Goal: Check status: Verify the current state of an ongoing process or item

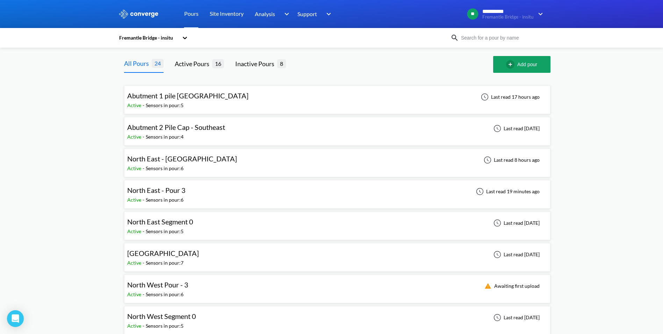
scroll to position [35, 0]
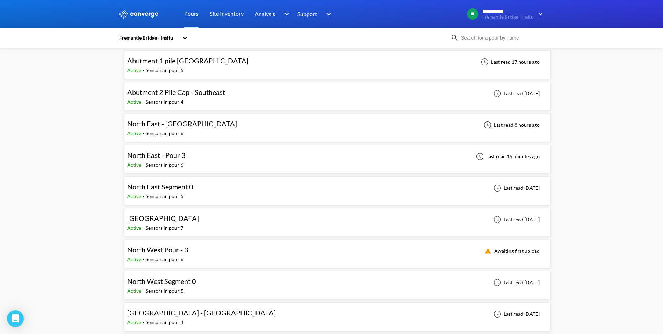
click at [211, 246] on div "North West Pour - 3 Active - Sensors in pour: 6 Awaiting first upload" at bounding box center [337, 253] width 420 height 22
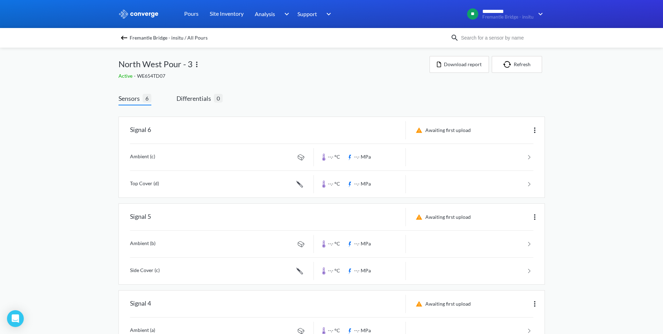
click at [121, 35] on div "Fremantle Bridge - insitu / All Pours" at bounding box center [285, 38] width 332 height 10
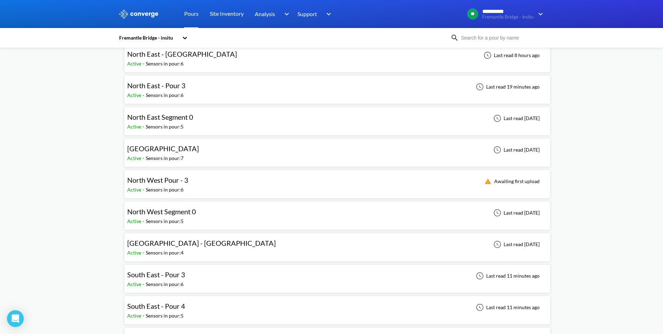
scroll to position [105, 0]
click at [267, 274] on div "South East - Pour 3 Active - Sensors in pour: 6 Last read 11 minutes ago" at bounding box center [337, 278] width 420 height 22
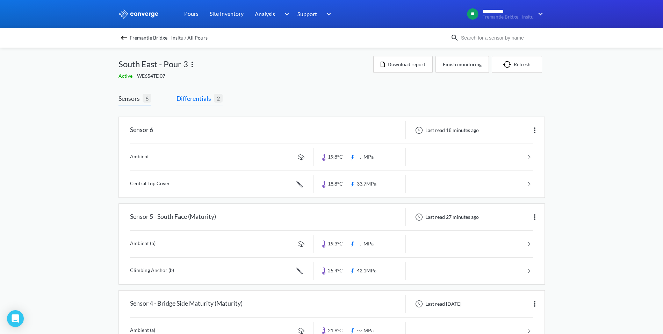
click at [197, 104] on span "Differentials 2" at bounding box center [200, 99] width 46 height 12
click at [204, 95] on span "Differentials" at bounding box center [195, 98] width 37 height 10
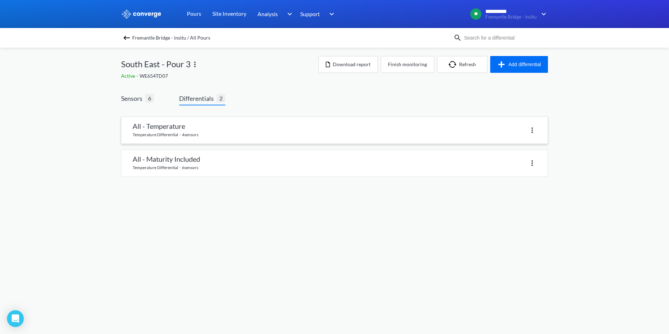
click at [202, 128] on link at bounding box center [334, 130] width 426 height 27
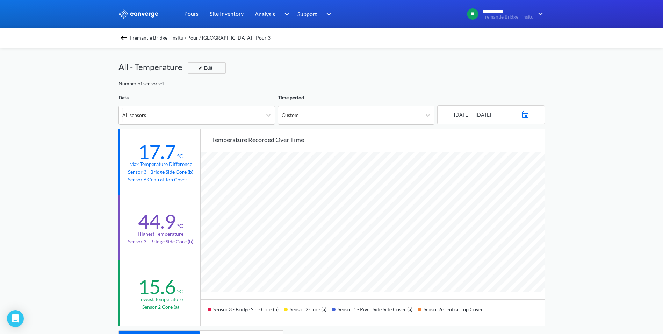
scroll to position [586, 663]
click at [133, 40] on span "Fremantle Bridge - insitu / Pour / [GEOGRAPHIC_DATA] - Pour 3" at bounding box center [200, 38] width 141 height 10
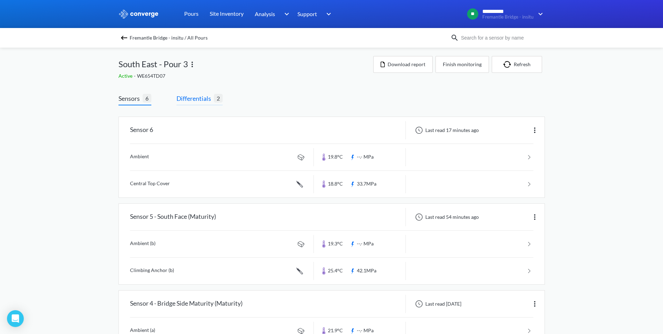
click at [206, 102] on span "Differentials" at bounding box center [195, 98] width 37 height 10
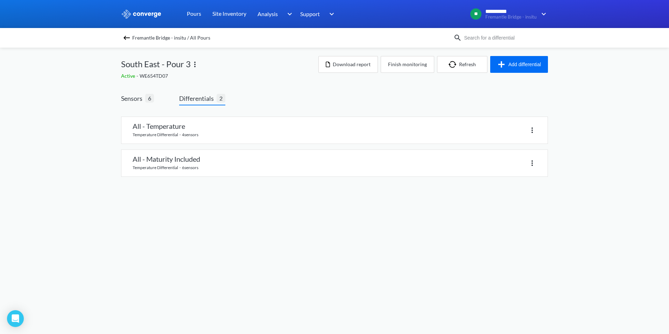
click at [247, 145] on div "All - Temperature temperature differential · 4 sensors All - Maturity Included …" at bounding box center [334, 144] width 427 height 66
click at [247, 159] on link at bounding box center [334, 163] width 426 height 27
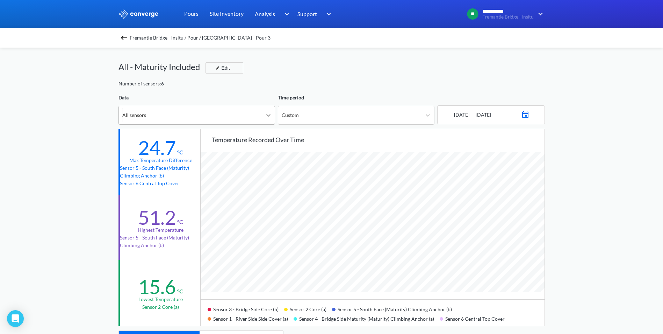
click at [264, 115] on div at bounding box center [268, 115] width 13 height 13
click at [75, 142] on div "**********" at bounding box center [331, 293] width 663 height 586
